Goal: Check status: Check status

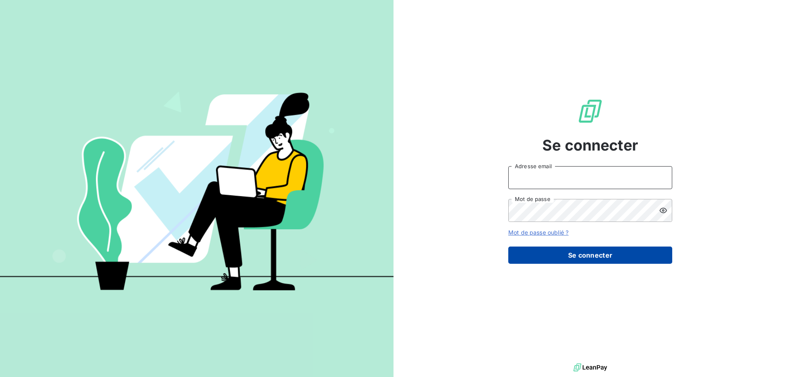
type input "[PERSON_NAME][EMAIL_ADDRESS][DOMAIN_NAME]"
click at [567, 256] on button "Se connecter" at bounding box center [591, 254] width 164 height 17
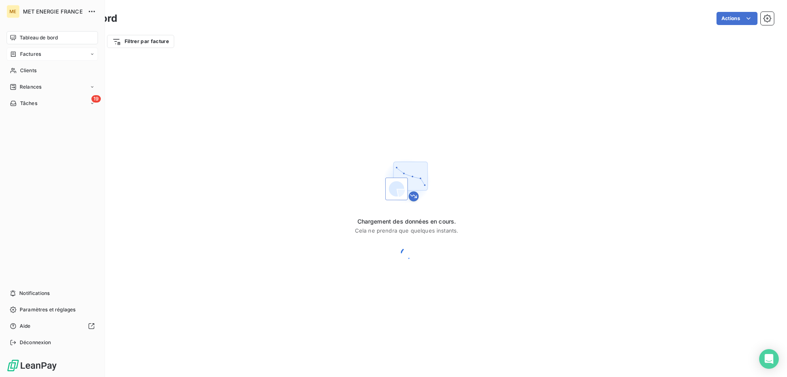
click at [27, 51] on span "Factures" at bounding box center [30, 53] width 21 height 7
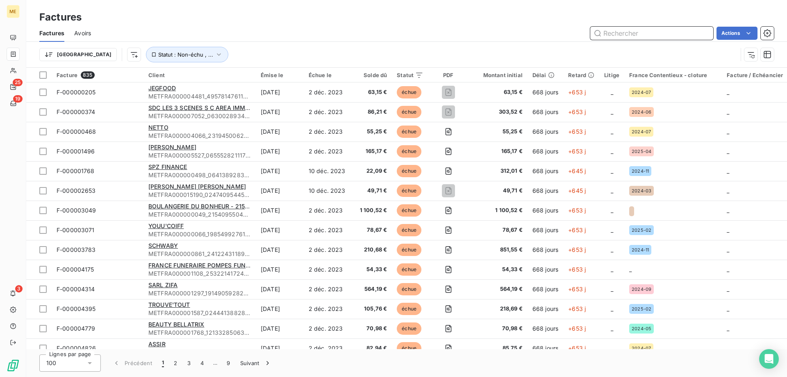
click at [638, 32] on input "text" at bounding box center [652, 33] width 123 height 13
paste input "F-250136175"
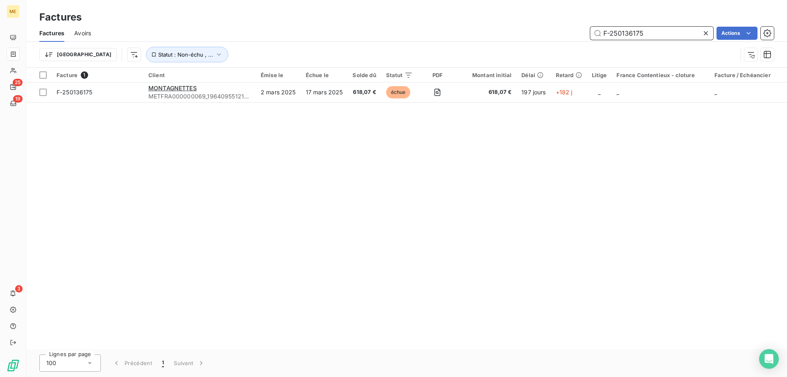
drag, startPoint x: 647, startPoint y: 34, endPoint x: 549, endPoint y: 32, distance: 98.0
click at [551, 32] on div "F-250136175 Actions" at bounding box center [437, 33] width 673 height 13
paste input "29964"
drag, startPoint x: 654, startPoint y: 36, endPoint x: 505, endPoint y: 29, distance: 148.6
click at [506, 28] on div "F-250129964 Actions" at bounding box center [437, 33] width 673 height 13
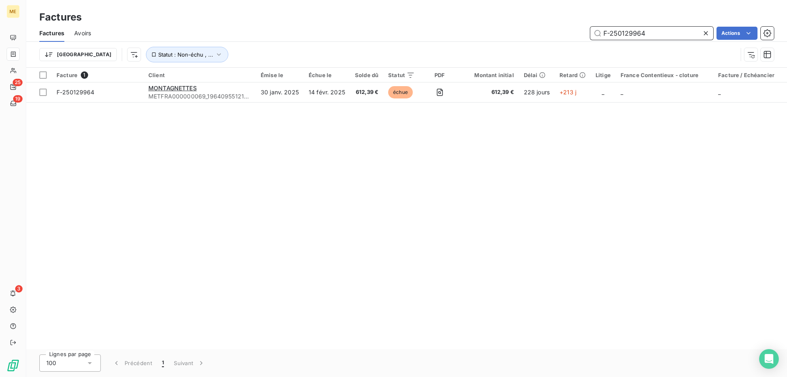
paste input "40122780"
drag, startPoint x: 661, startPoint y: 35, endPoint x: 526, endPoint y: 27, distance: 135.6
click at [526, 27] on div "F-240122780 Actions" at bounding box center [437, 33] width 673 height 13
paste input "50144399"
drag, startPoint x: 650, startPoint y: 34, endPoint x: 552, endPoint y: 26, distance: 97.9
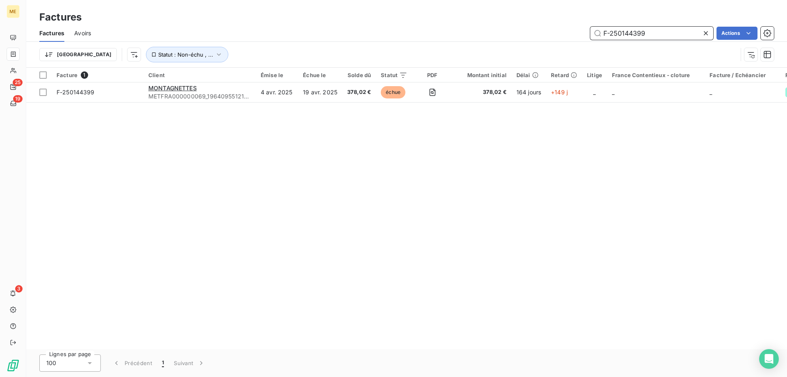
click at [548, 21] on div "Factures Factures Avoirs F-250144399 Actions Trier Statut : Non-échu , ..." at bounding box center [406, 34] width 761 height 68
paste input "40119650"
drag, startPoint x: 652, startPoint y: 32, endPoint x: 573, endPoint y: 33, distance: 78.7
click at [530, 20] on div "Factures Factures Avoirs F-240119650 Actions Trier Statut : Non-échu , ..." at bounding box center [406, 34] width 761 height 68
paste input "000061359"
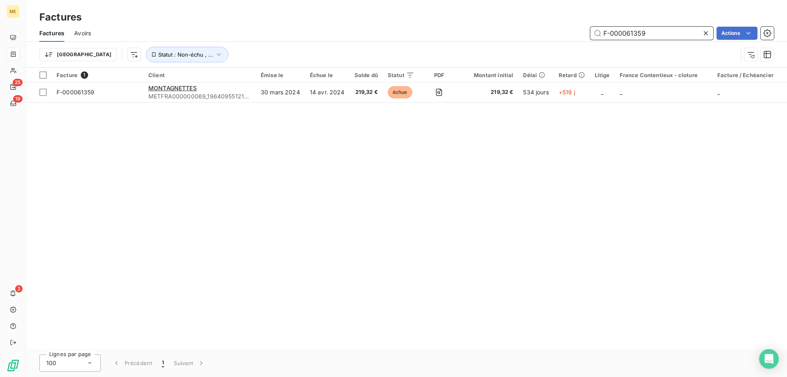
type input "F-000061359"
